Goal: Task Accomplishment & Management: Complete application form

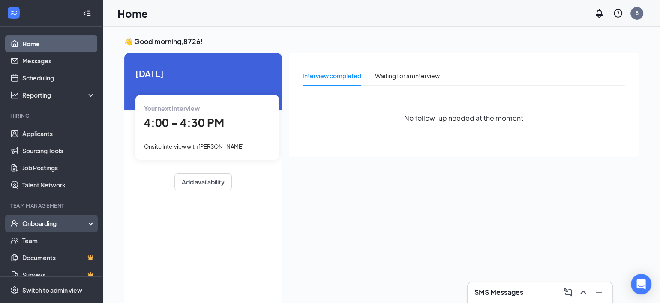
click at [39, 223] on div "Onboarding" at bounding box center [55, 223] width 66 height 9
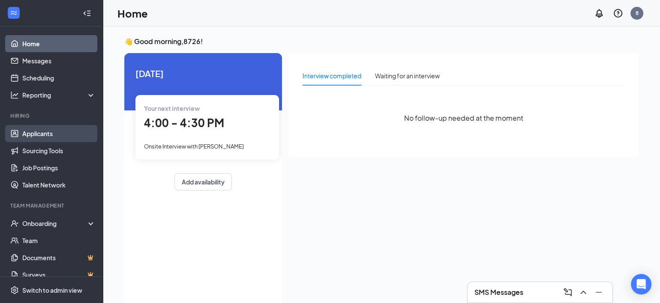
click at [43, 133] on link "Applicants" at bounding box center [58, 133] width 73 height 17
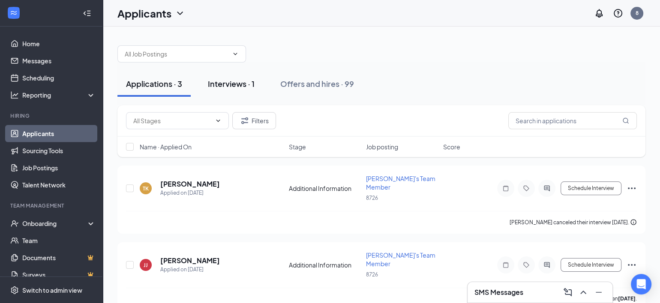
click at [240, 84] on div "Interviews · 1" at bounding box center [231, 83] width 47 height 11
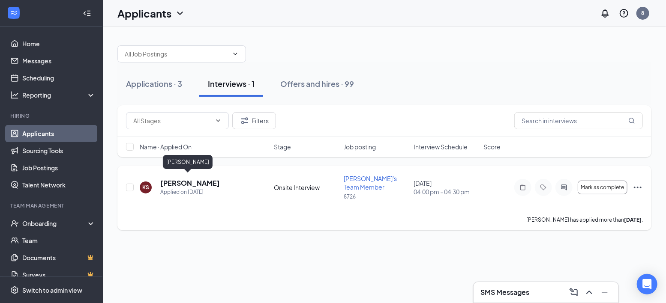
click at [182, 179] on h5 "[PERSON_NAME]" at bounding box center [190, 183] width 60 height 9
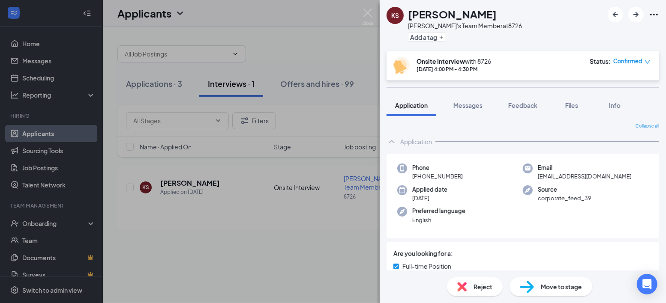
click at [651, 15] on icon "Ellipses" at bounding box center [654, 14] width 10 height 10
click at [608, 35] on link "View full application" at bounding box center [607, 33] width 93 height 9
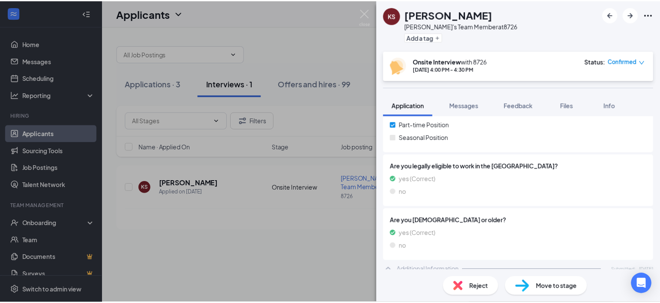
scroll to position [171, 0]
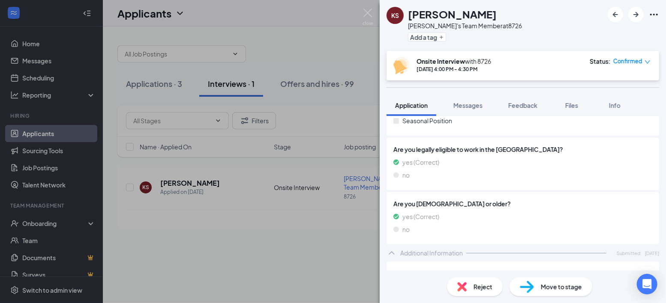
click at [556, 287] on span "Move to stage" at bounding box center [561, 286] width 41 height 9
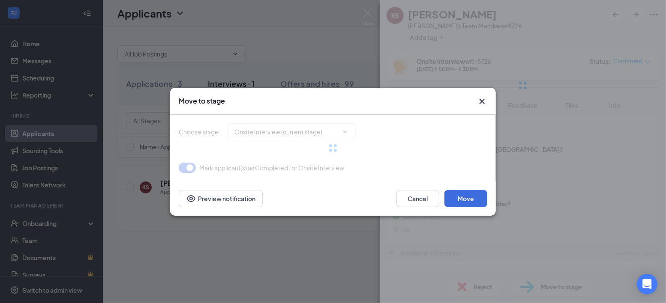
type input "Hiring Complete (final stage)"
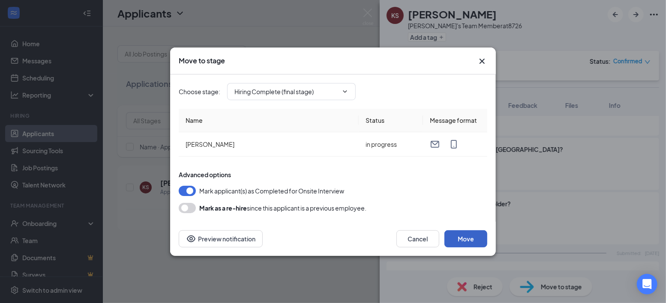
click at [463, 237] on button "Move" at bounding box center [465, 238] width 43 height 17
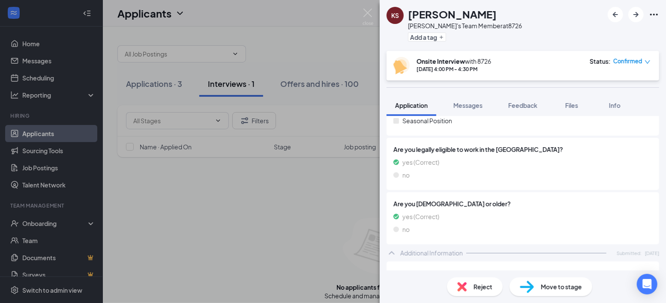
click at [322, 53] on div "KS [PERSON_NAME]'s Team Member at 8726 Add a tag Onsite Interview with 8726 [DA…" at bounding box center [333, 151] width 666 height 303
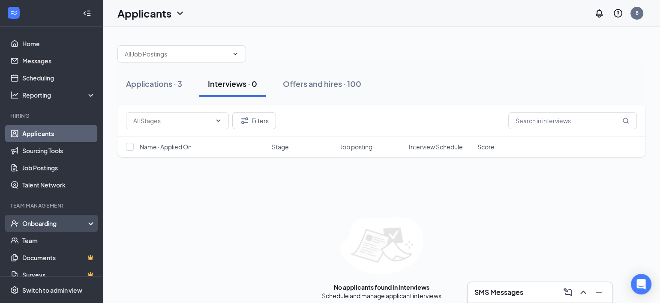
click at [37, 226] on div "Onboarding" at bounding box center [55, 223] width 66 height 9
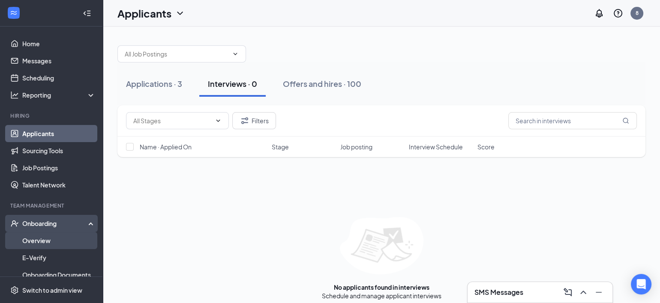
click at [44, 242] on link "Overview" at bounding box center [58, 240] width 73 height 17
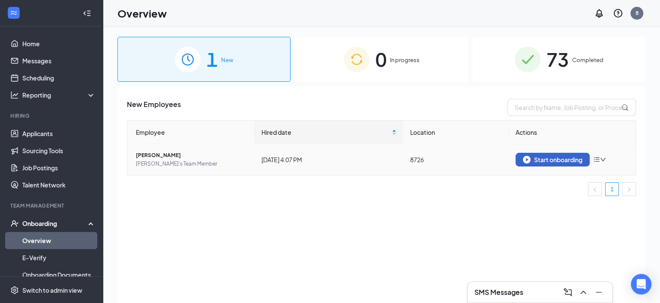
click at [557, 158] on div "Start onboarding" at bounding box center [553, 160] width 60 height 8
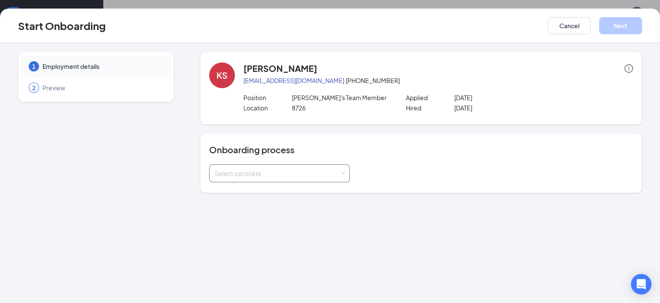
click at [343, 174] on span at bounding box center [343, 174] width 4 height 4
click at [245, 192] on span "All Employees" at bounding box center [232, 191] width 40 height 8
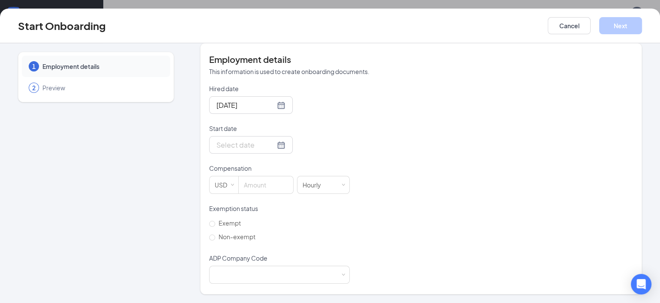
scroll to position [158, 0]
click at [272, 146] on div at bounding box center [250, 145] width 69 height 11
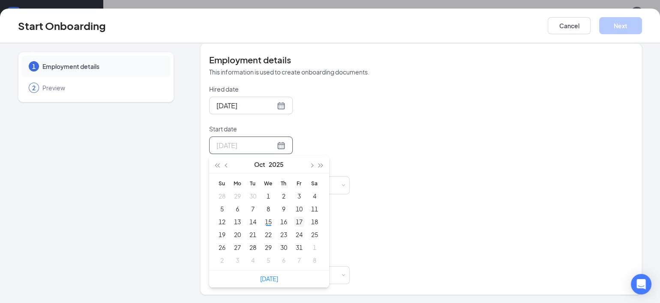
type input "[DATE]"
click at [297, 221] on div "17" at bounding box center [299, 222] width 10 height 10
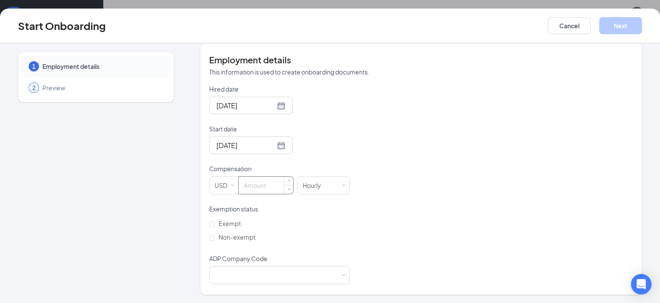
click at [253, 186] on input at bounding box center [266, 185] width 54 height 17
type input "13"
drag, startPoint x: 208, startPoint y: 236, endPoint x: 212, endPoint y: 240, distance: 5.2
click at [212, 240] on input "Non-exempt" at bounding box center [212, 238] width 6 height 6
radio input "true"
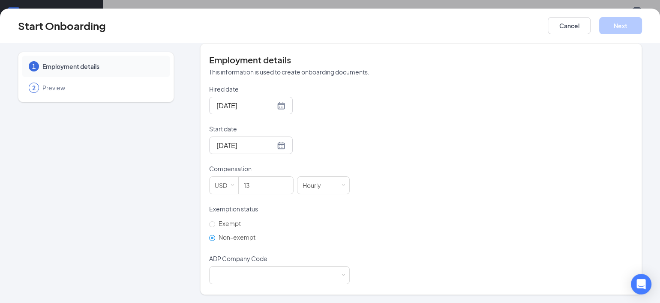
scroll to position [39, 0]
click at [341, 275] on span at bounding box center [343, 276] width 4 height 4
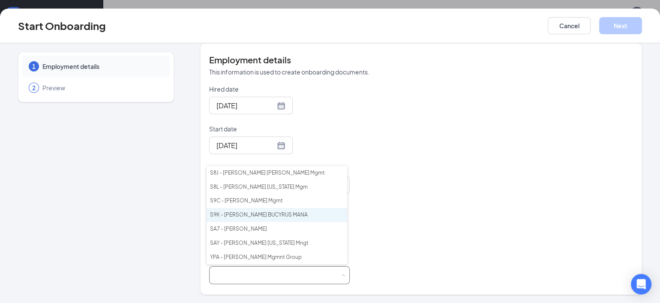
click at [254, 216] on li "S9K - [PERSON_NAME] BUCYRUS MANA" at bounding box center [276, 215] width 140 height 14
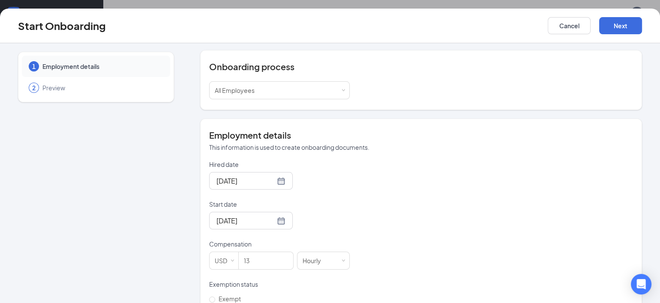
scroll to position [86, 0]
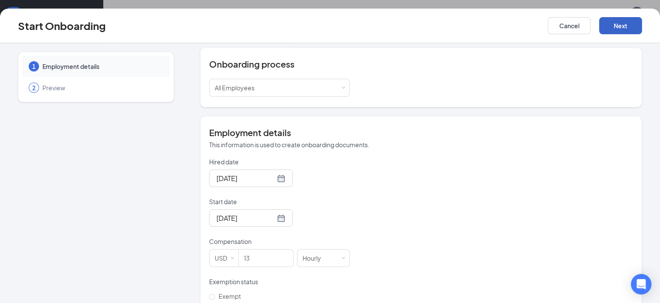
click at [628, 23] on button "Next" at bounding box center [620, 25] width 43 height 17
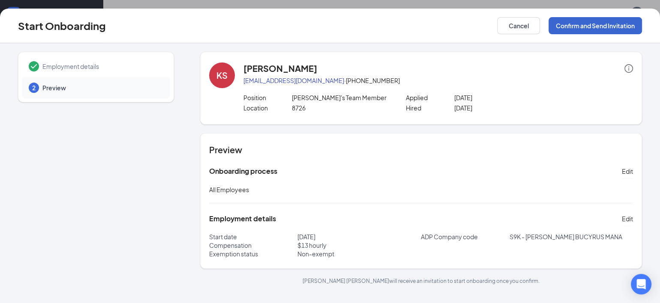
scroll to position [0, 0]
click at [592, 24] on button "Confirm and Send Invitation" at bounding box center [594, 25] width 93 height 17
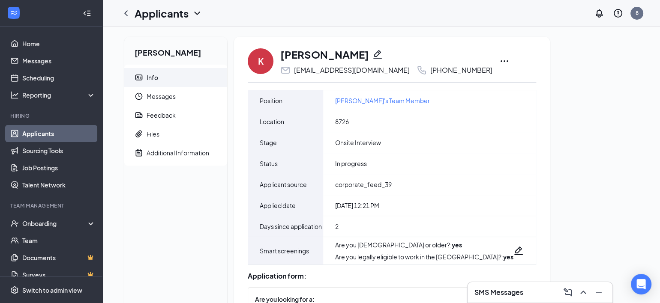
click at [499, 60] on icon "Ellipses" at bounding box center [504, 61] width 10 height 10
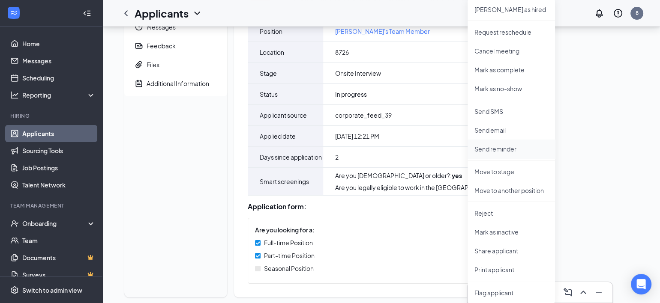
scroll to position [91, 0]
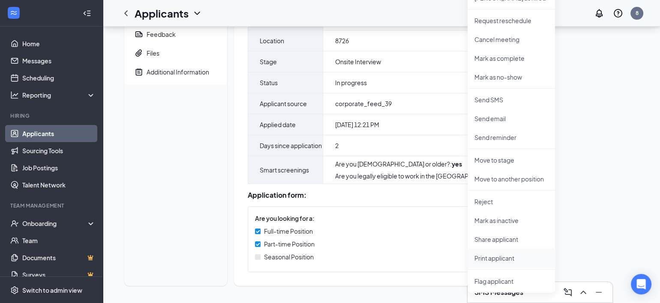
click at [492, 254] on p "Print applicant" at bounding box center [511, 258] width 74 height 9
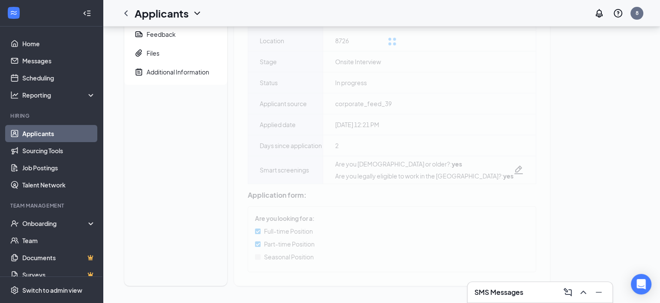
scroll to position [0, 0]
